Goal: Task Accomplishment & Management: Manage account settings

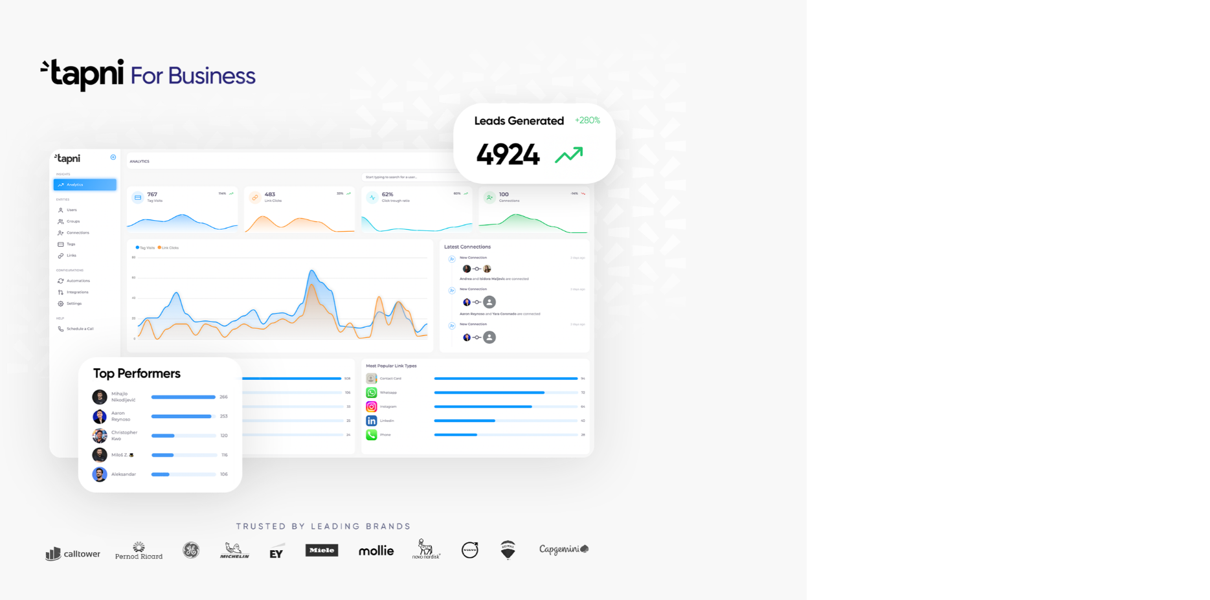
drag, startPoint x: 740, startPoint y: 209, endPoint x: 743, endPoint y: 224, distance: 15.9
click at [740, 212] on div at bounding box center [403, 300] width 807 height 600
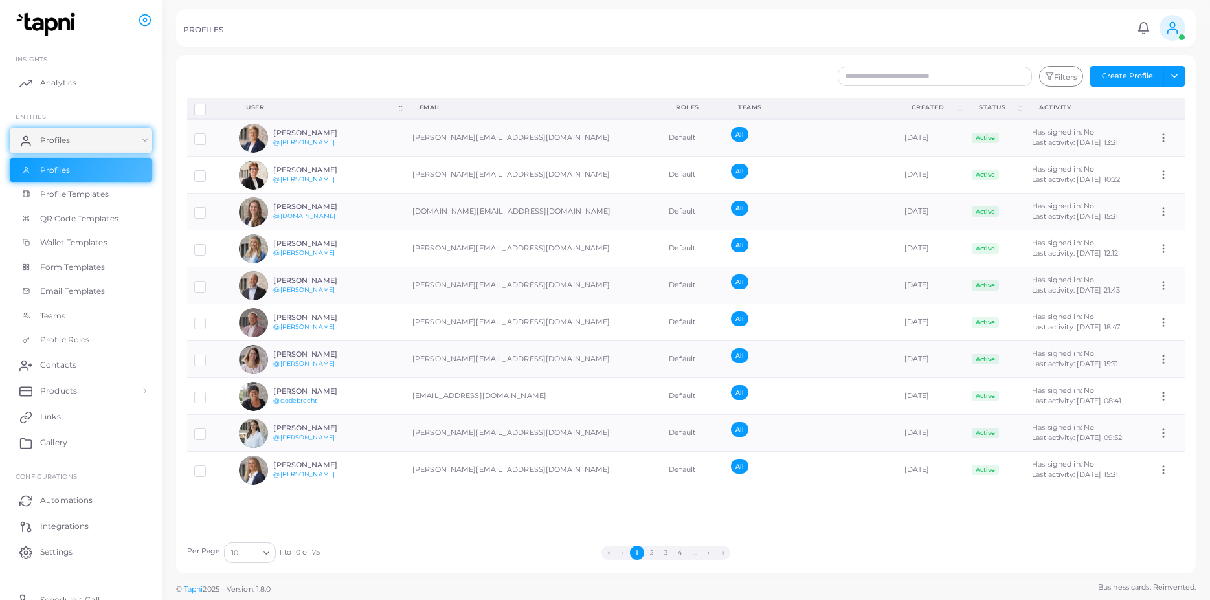
drag, startPoint x: 582, startPoint y: 41, endPoint x: 549, endPoint y: 59, distance: 37.4
click at [579, 42] on div "PROFILES Notifications 0 New Mark All As Read Leonie Gann (l.gann@kanzlei-hsp.d…" at bounding box center [686, 28] width 1020 height 38
click at [680, 532] on button "4" at bounding box center [680, 553] width 14 height 14
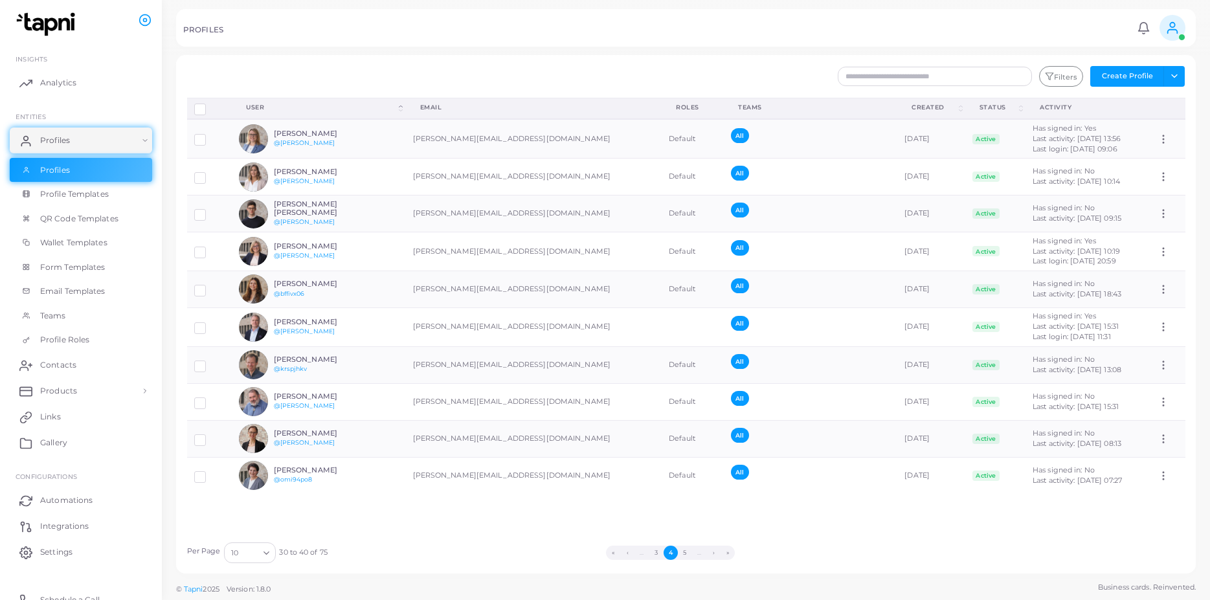
click at [699, 532] on li "…" at bounding box center [699, 553] width 15 height 14
click at [683, 532] on button "5" at bounding box center [685, 553] width 14 height 14
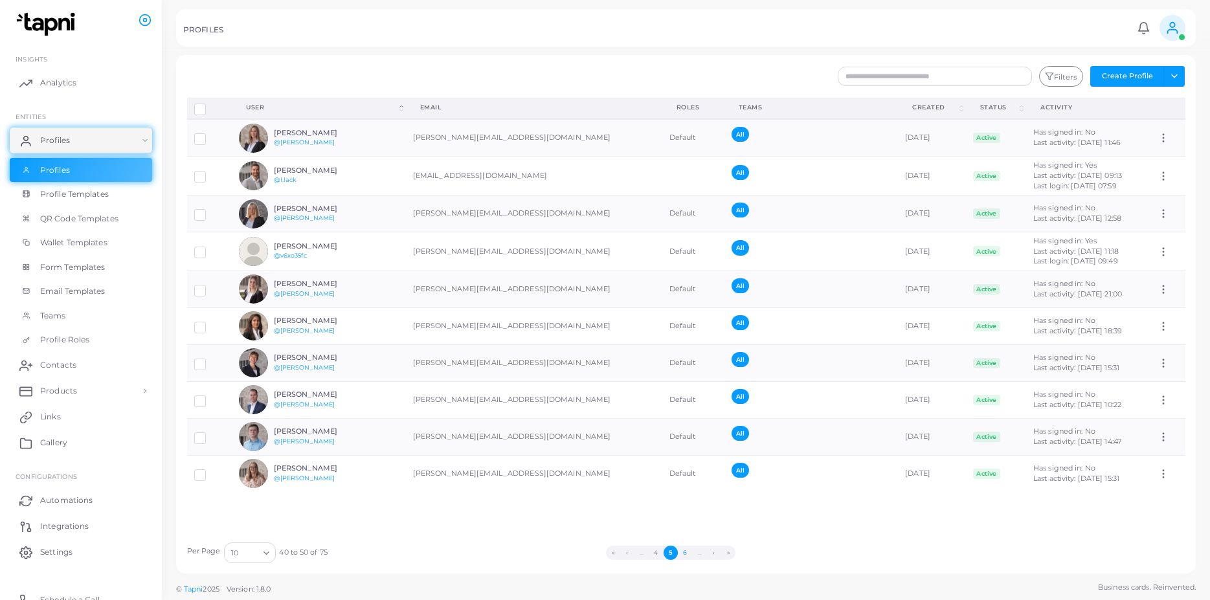
click at [687, 532] on button "6" at bounding box center [685, 553] width 14 height 14
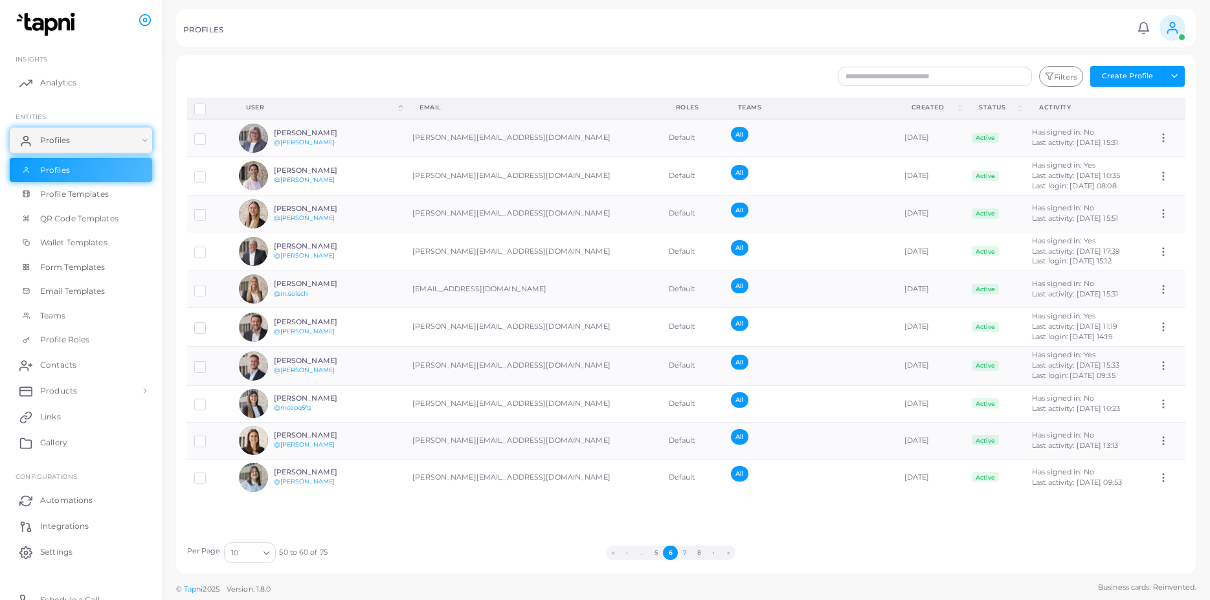
click at [688, 532] on button "7" at bounding box center [685, 553] width 14 height 14
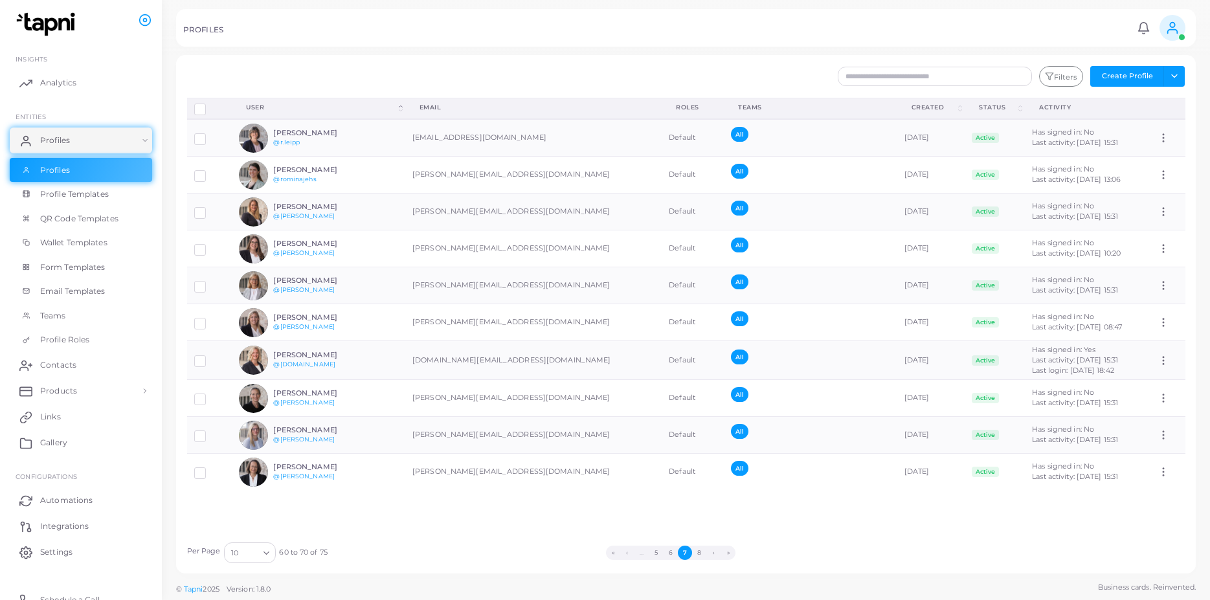
click at [685, 532] on button "7" at bounding box center [685, 553] width 14 height 14
click at [703, 532] on button "8" at bounding box center [699, 553] width 14 height 14
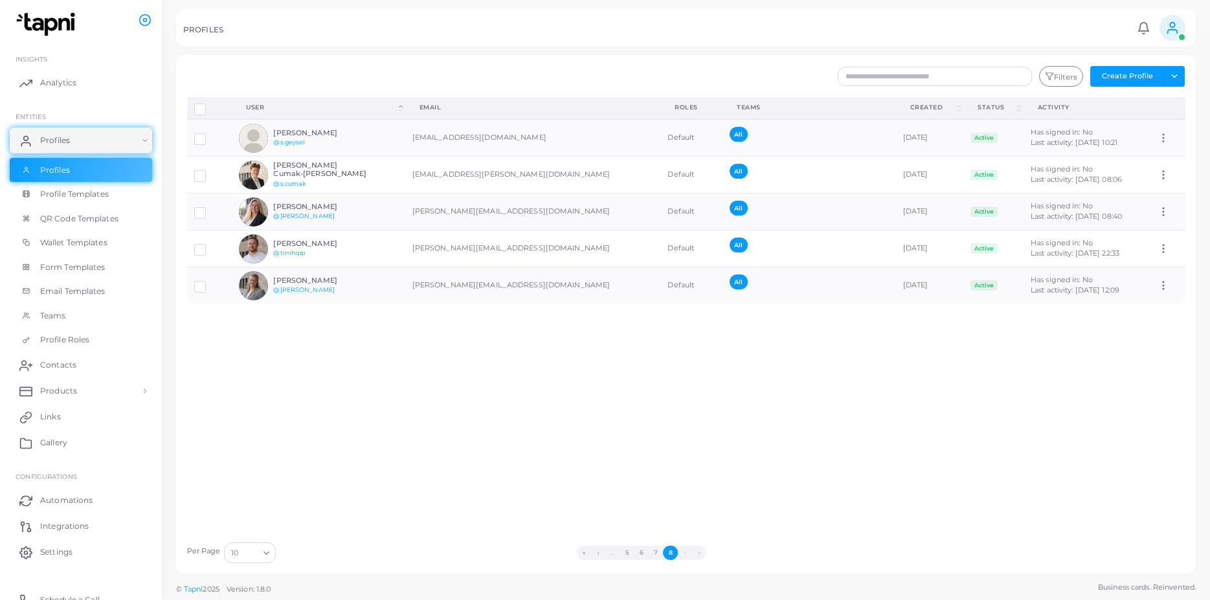
click at [686, 532] on li "›" at bounding box center [685, 553] width 14 height 14
click at [679, 532] on ul "« ‹ … 5 6 7 8 › »" at bounding box center [641, 553] width 725 height 14
click at [654, 532] on button "7" at bounding box center [656, 553] width 14 height 14
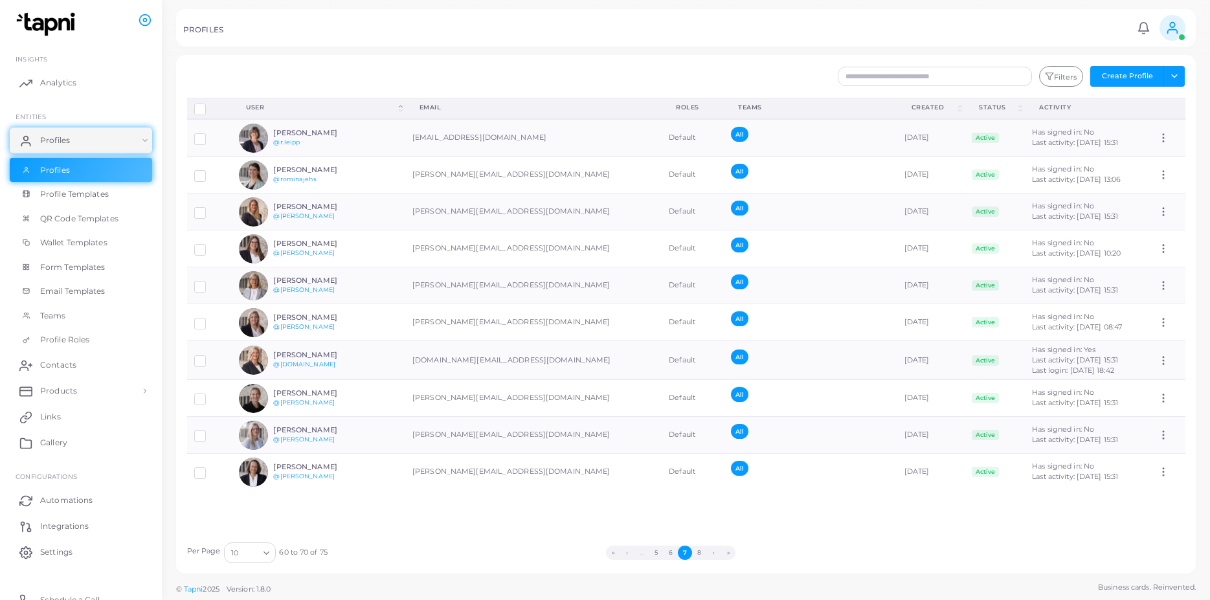
click at [647, 532] on li "…" at bounding box center [642, 553] width 15 height 14
click at [646, 532] on li "…" at bounding box center [642, 553] width 15 height 14
click at [670, 532] on button "6" at bounding box center [670, 553] width 14 height 14
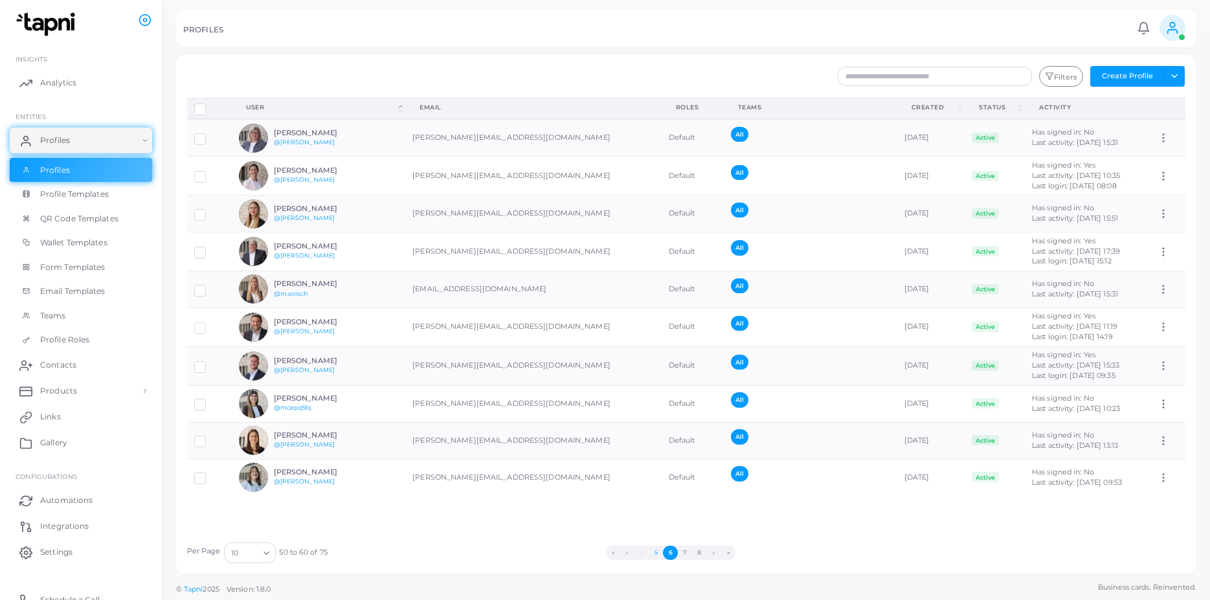
click at [653, 532] on button "5" at bounding box center [656, 553] width 14 height 14
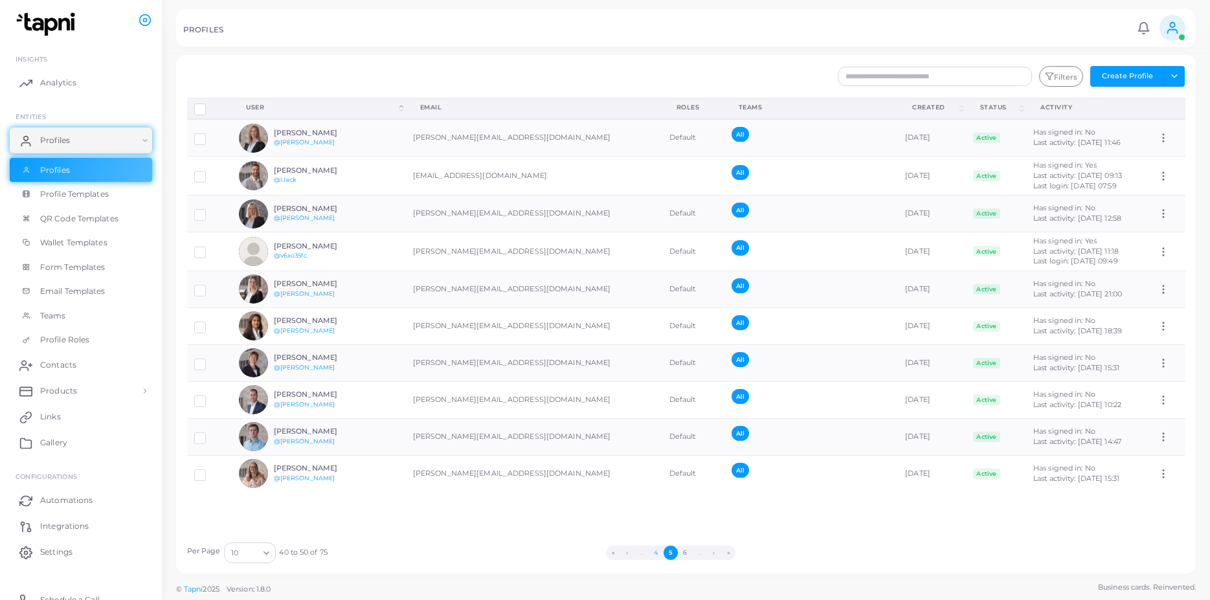
click at [657, 532] on button "4" at bounding box center [656, 553] width 14 height 14
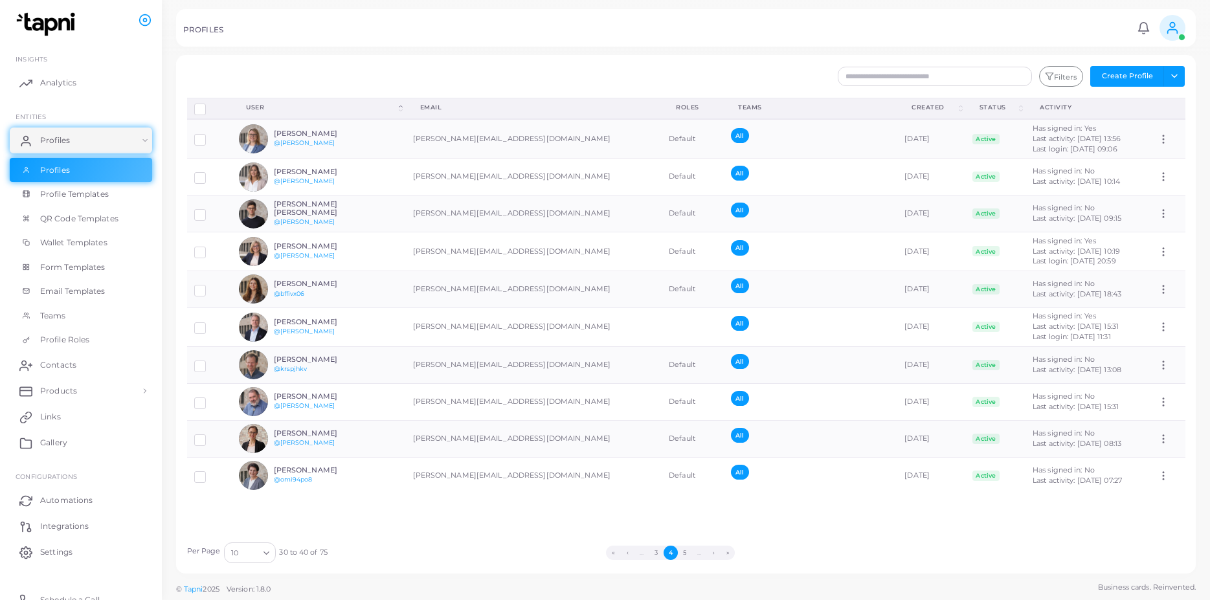
click at [646, 532] on li "…" at bounding box center [642, 553] width 15 height 14
click at [659, 532] on button "3" at bounding box center [657, 553] width 14 height 14
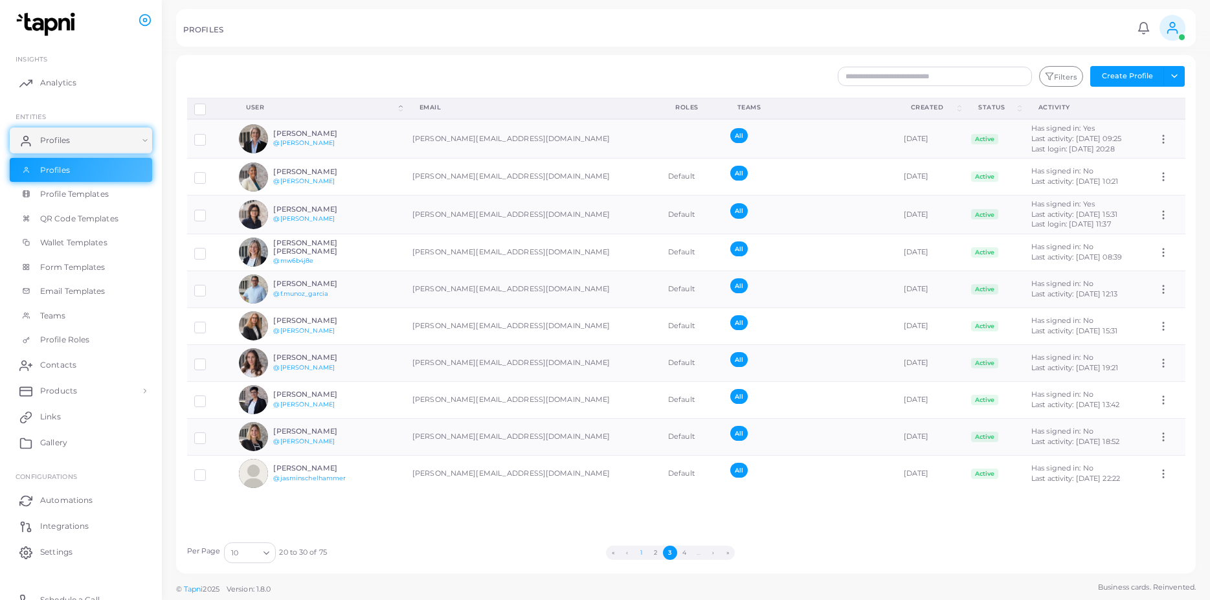
click at [641, 532] on button "1" at bounding box center [642, 553] width 14 height 14
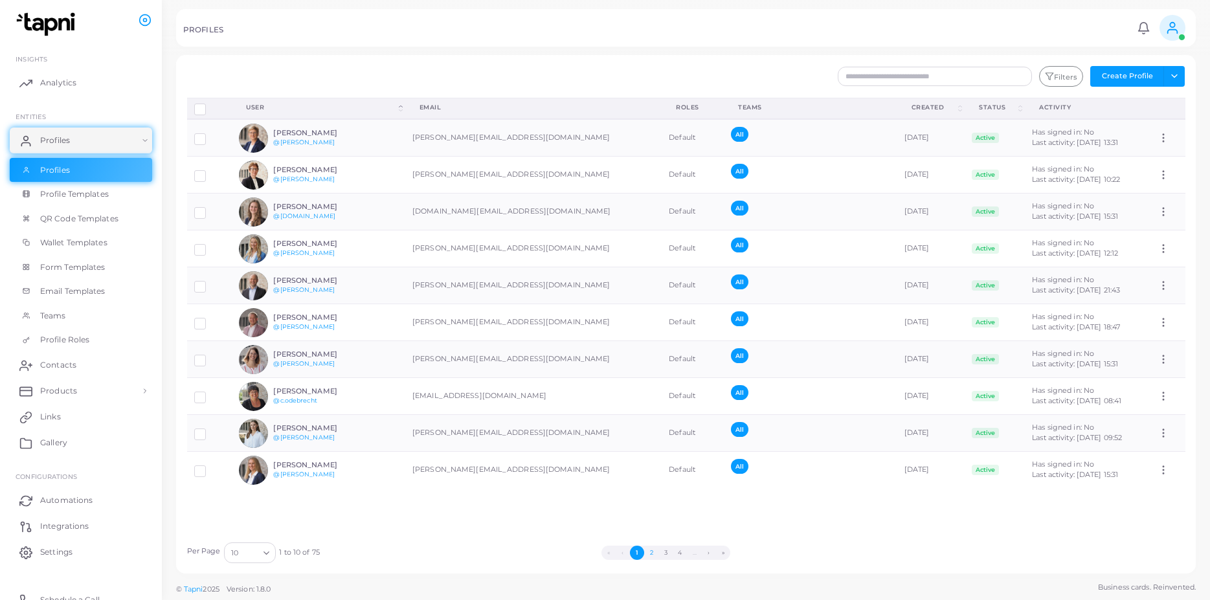
click at [651, 532] on button "2" at bounding box center [651, 553] width 14 height 14
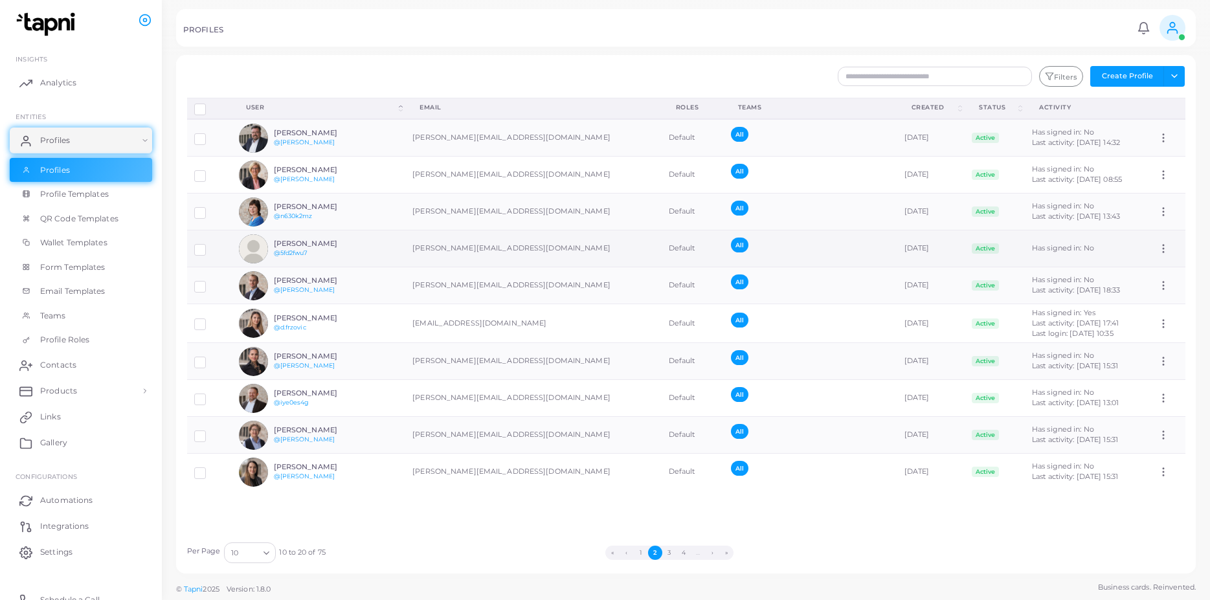
click at [795, 251] on icon at bounding box center [1164, 249] width 12 height 12
click at [310, 245] on h6 "Dana Reisch" at bounding box center [321, 244] width 95 height 8
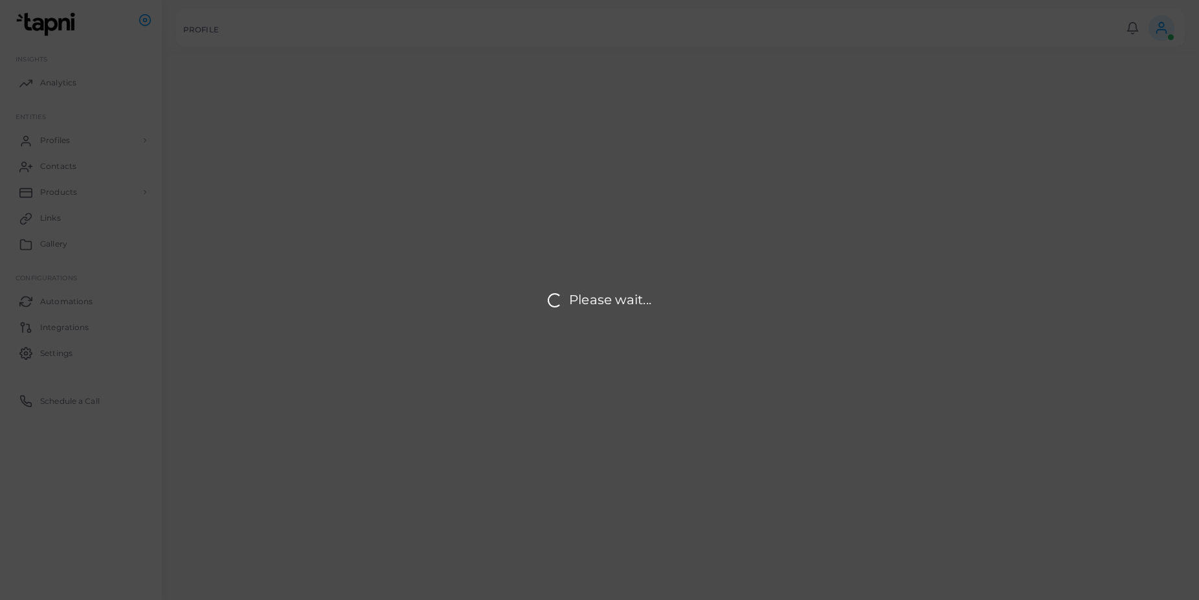
type input "**********"
type textarea "**********"
type input "**********"
type input "********"
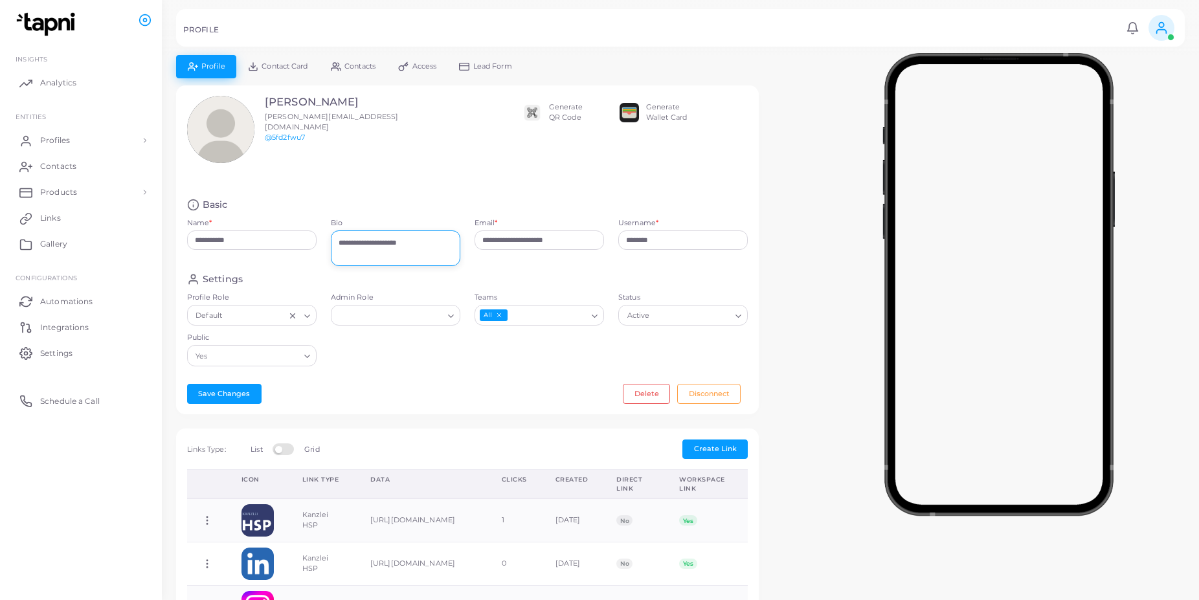
drag, startPoint x: 403, startPoint y: 242, endPoint x: 298, endPoint y: 231, distance: 105.5
click at [331, 231] on textarea "**********" at bounding box center [396, 249] width 130 height 36
click at [386, 347] on div "Settings Profile Role Default Loading... Admin Role Loading... Teams All Loadin…" at bounding box center [468, 323] width 576 height 100
click at [230, 394] on button "Save Changes" at bounding box center [224, 393] width 74 height 19
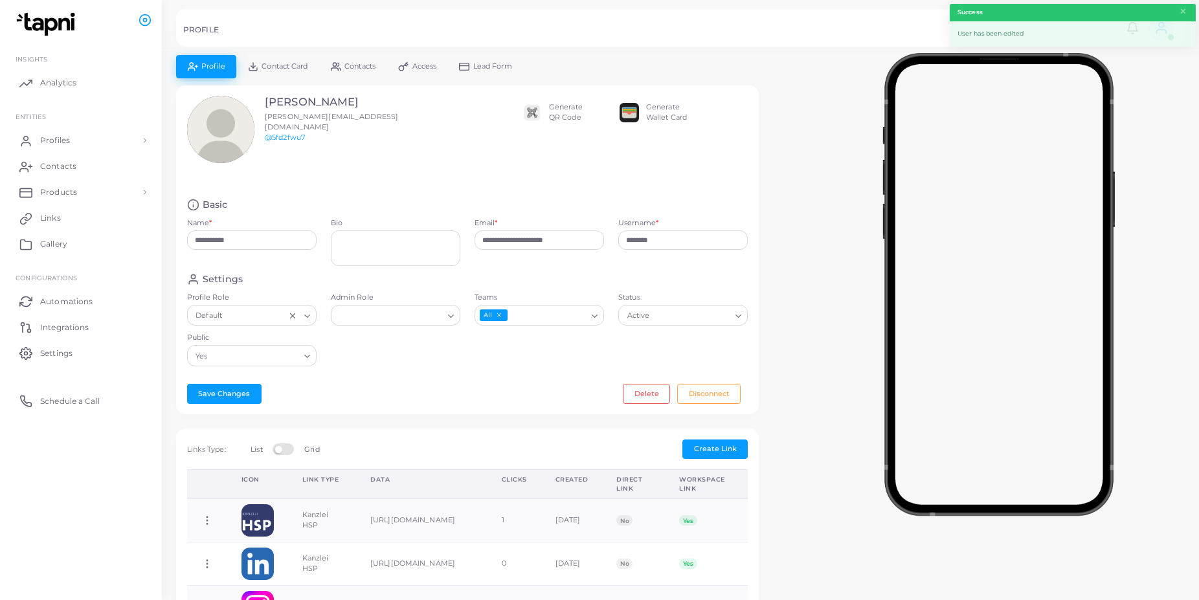
click at [403, 148] on div "Dana Reisch d.reisch@kanzlei-hsp.de @5fd2fwu7" at bounding box center [299, 129] width 225 height 67
click at [795, 12] on button "×" at bounding box center [1183, 12] width 8 height 14
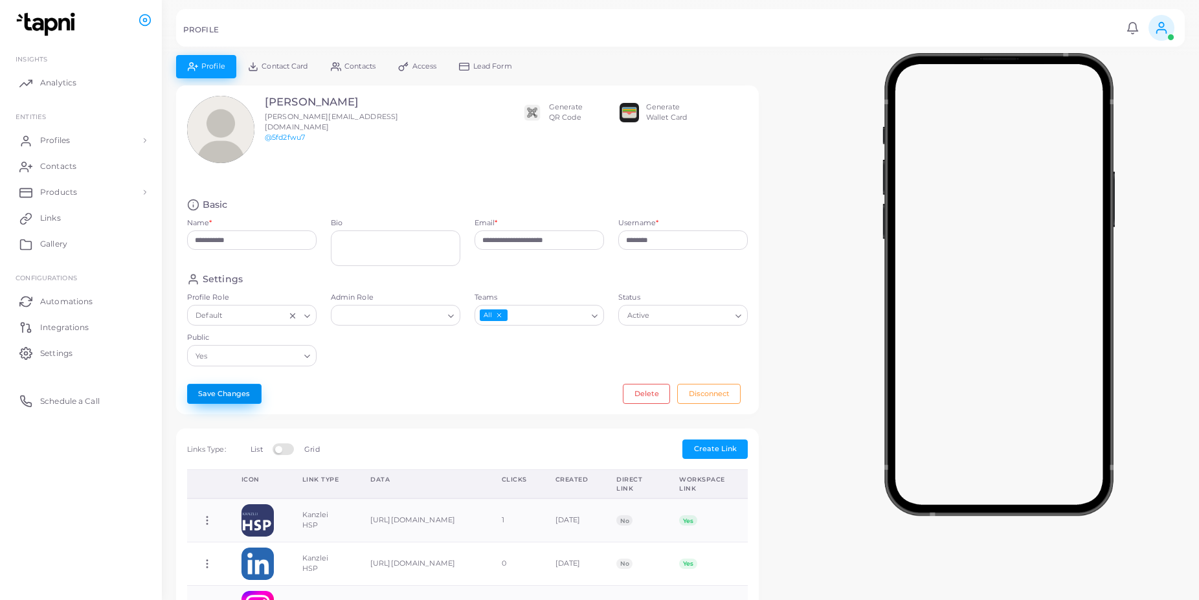
click at [218, 397] on button "Save Changes" at bounding box center [224, 393] width 74 height 19
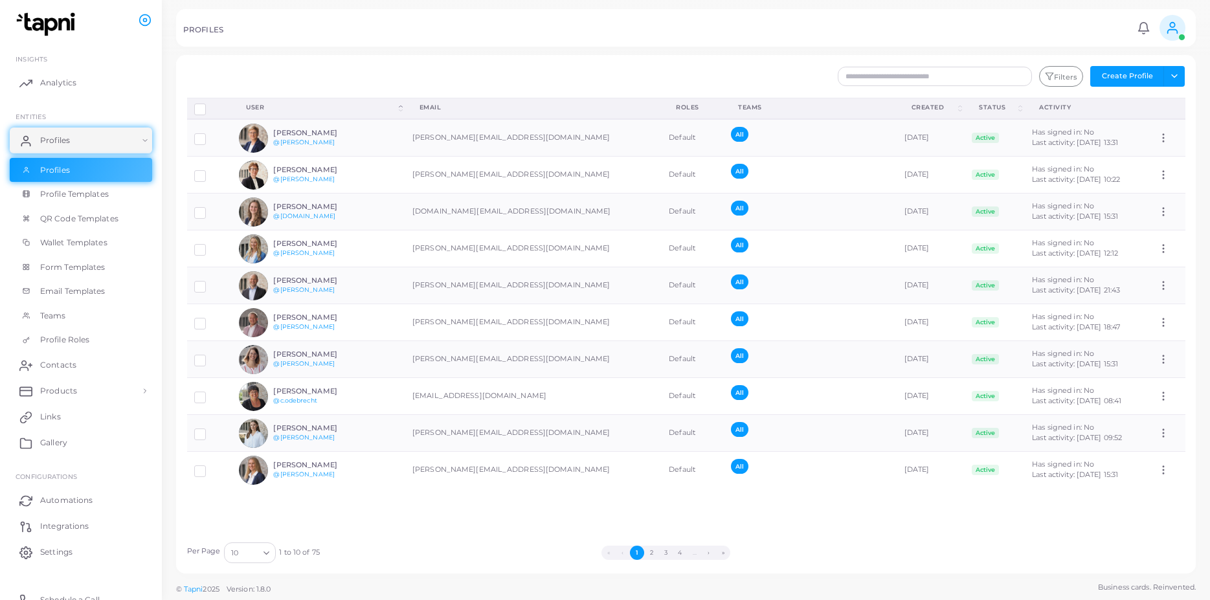
click at [1176, 25] on icon at bounding box center [1173, 28] width 14 height 14
click at [1130, 113] on span "Logout" at bounding box center [1119, 118] width 26 height 11
